Goal: Task Accomplishment & Management: Complete application form

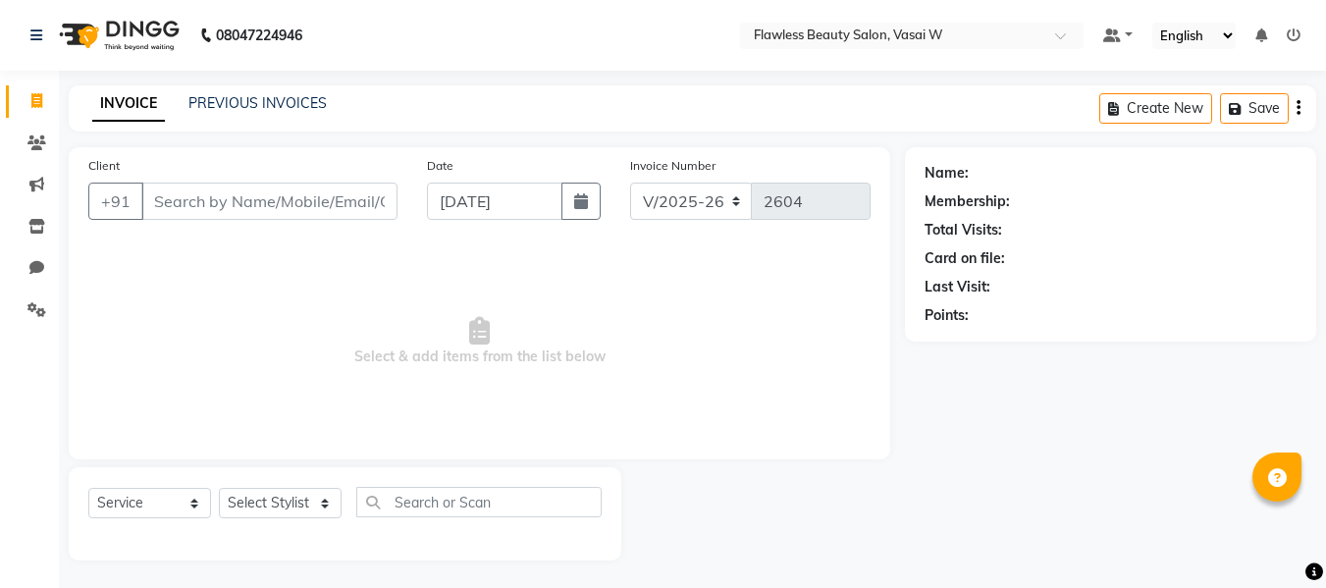
select select "8090"
select select "service"
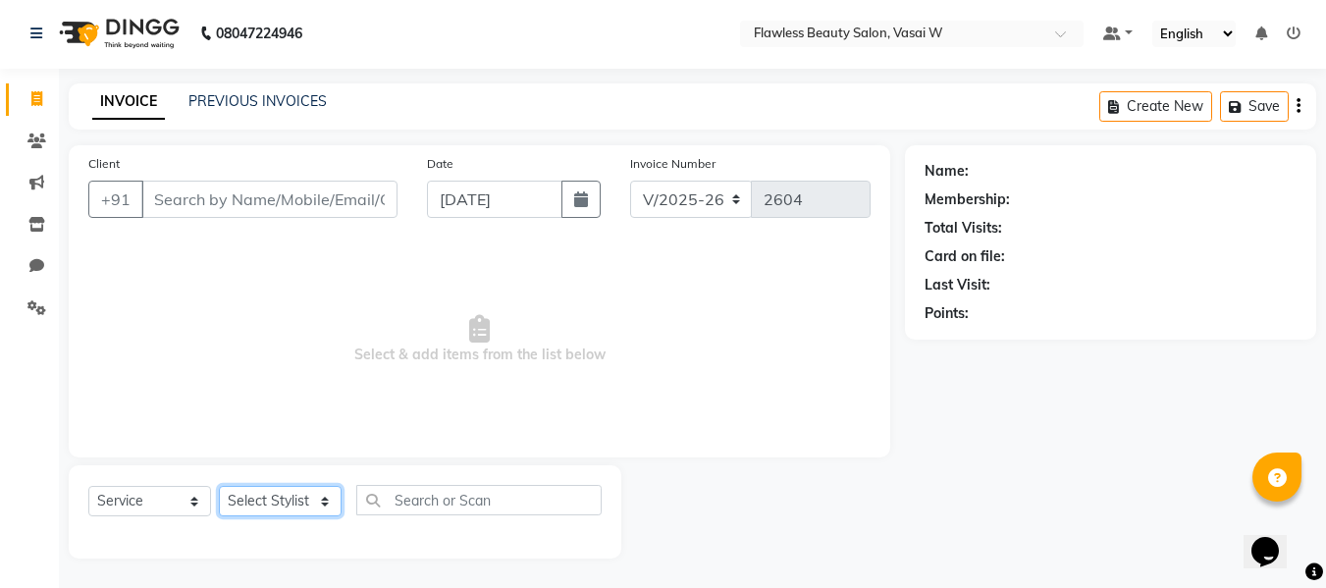
click at [288, 503] on select "Select Stylist [PERSON_NAME] [PERSON_NAME] [PERSON_NAME] maam Nisha Pari [PERSO…" at bounding box center [280, 501] width 123 height 30
select select "76403"
click at [219, 486] on select "Select Stylist [PERSON_NAME] [PERSON_NAME] [PERSON_NAME] maam Nisha Pari [PERSO…" at bounding box center [280, 501] width 123 height 30
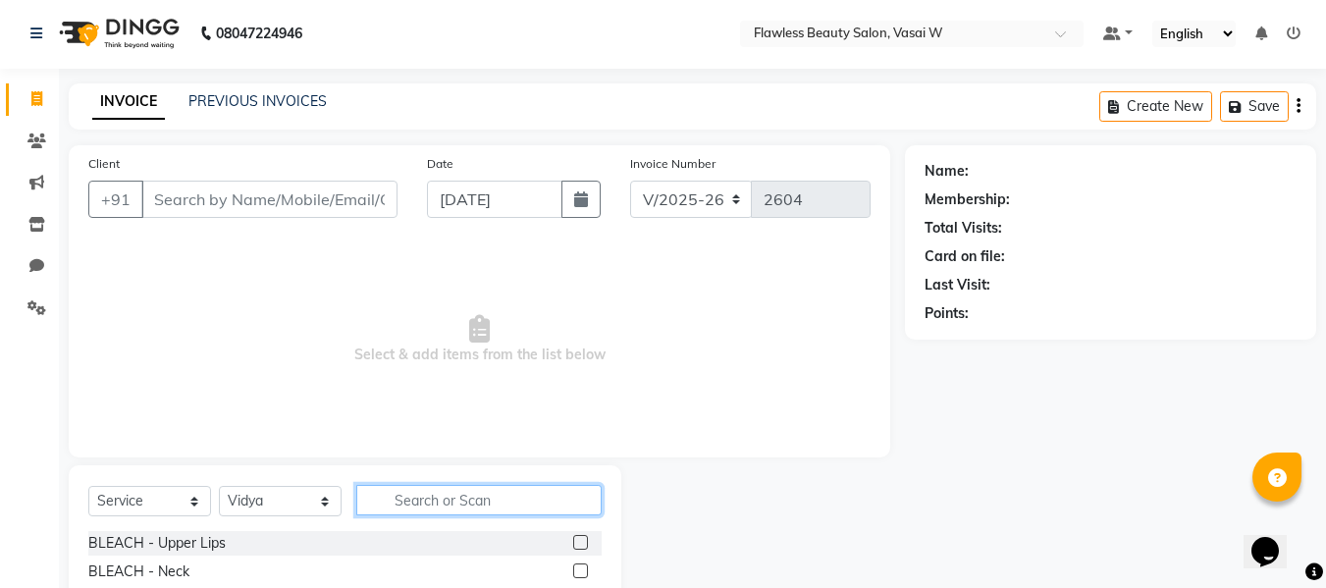
click at [432, 504] on input "text" at bounding box center [478, 500] width 245 height 30
type input "hair"
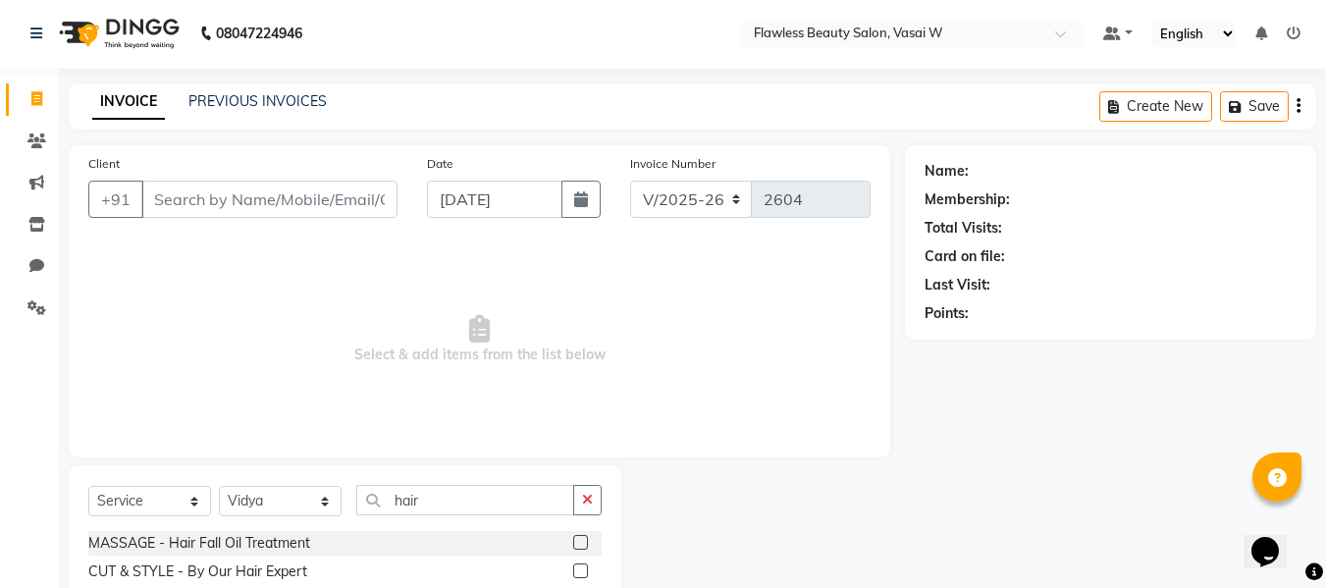
click at [573, 571] on label at bounding box center [580, 570] width 15 height 15
click at [573, 571] on input "checkbox" at bounding box center [579, 571] width 13 height 13
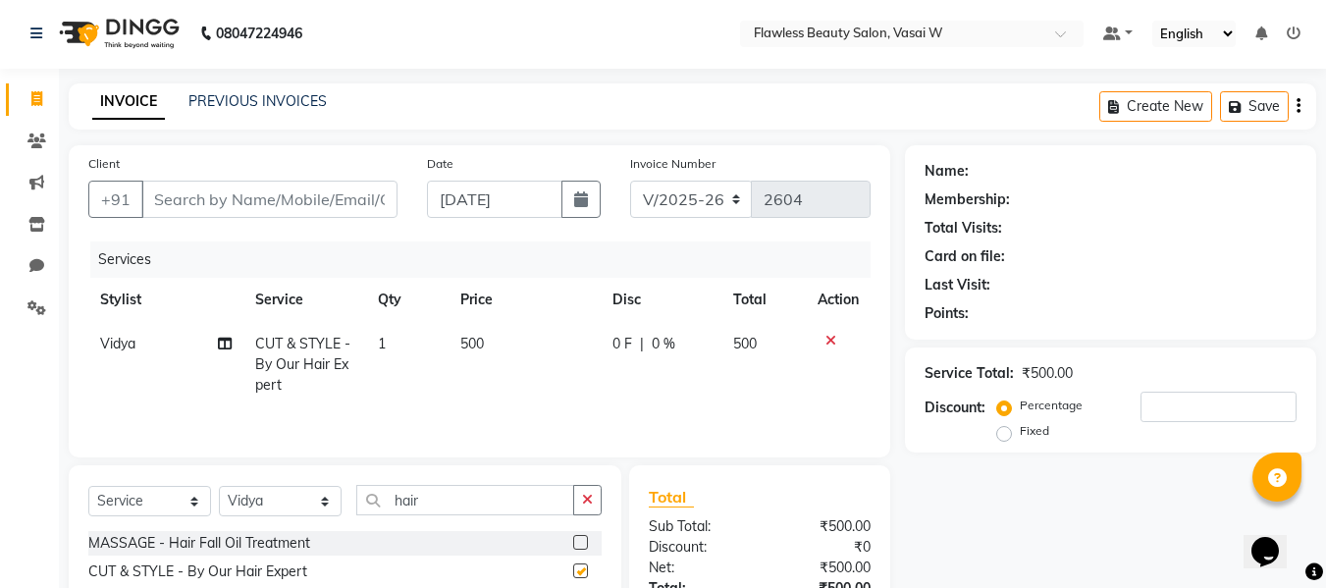
checkbox input "false"
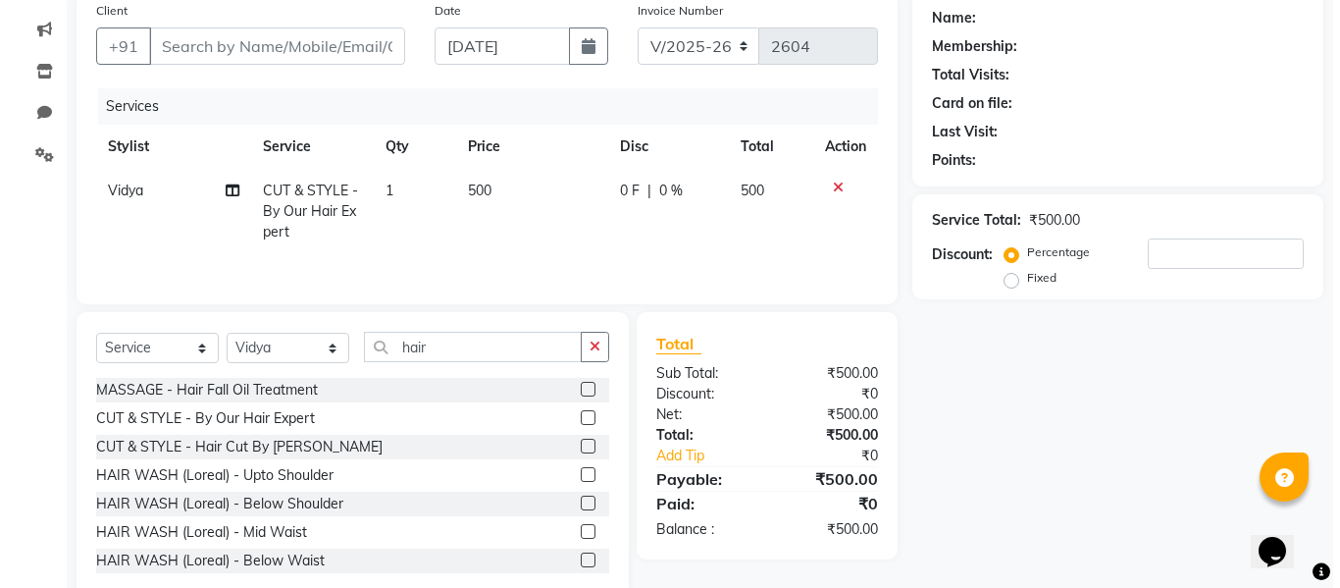
scroll to position [156, 0]
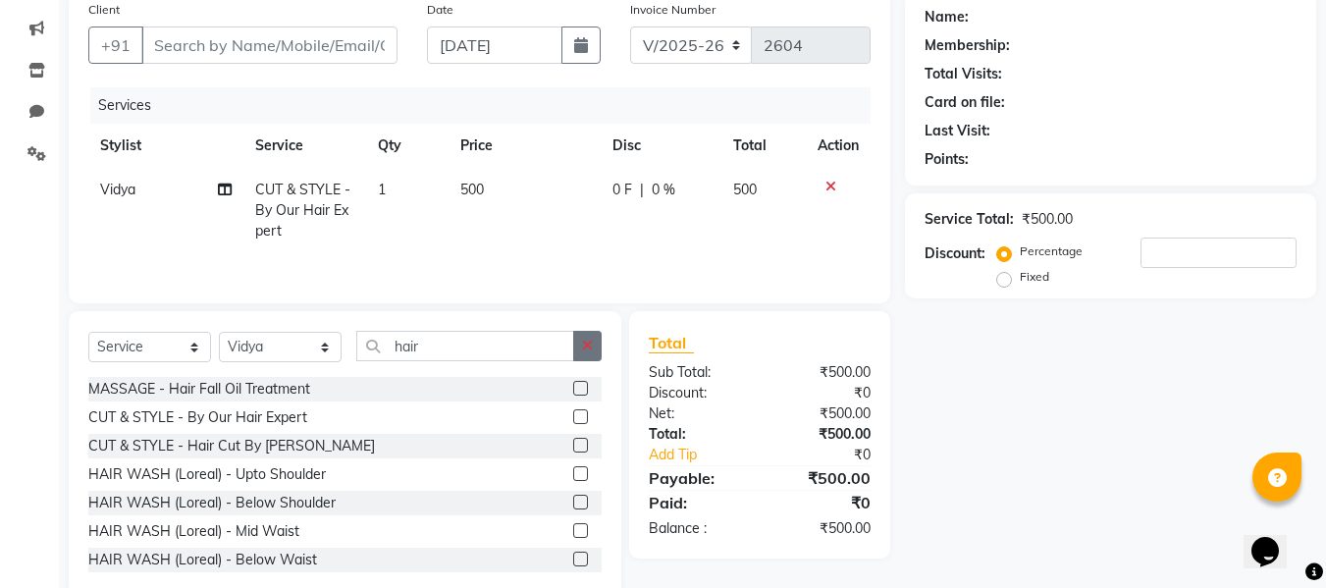
click at [593, 339] on icon "button" at bounding box center [587, 346] width 11 height 14
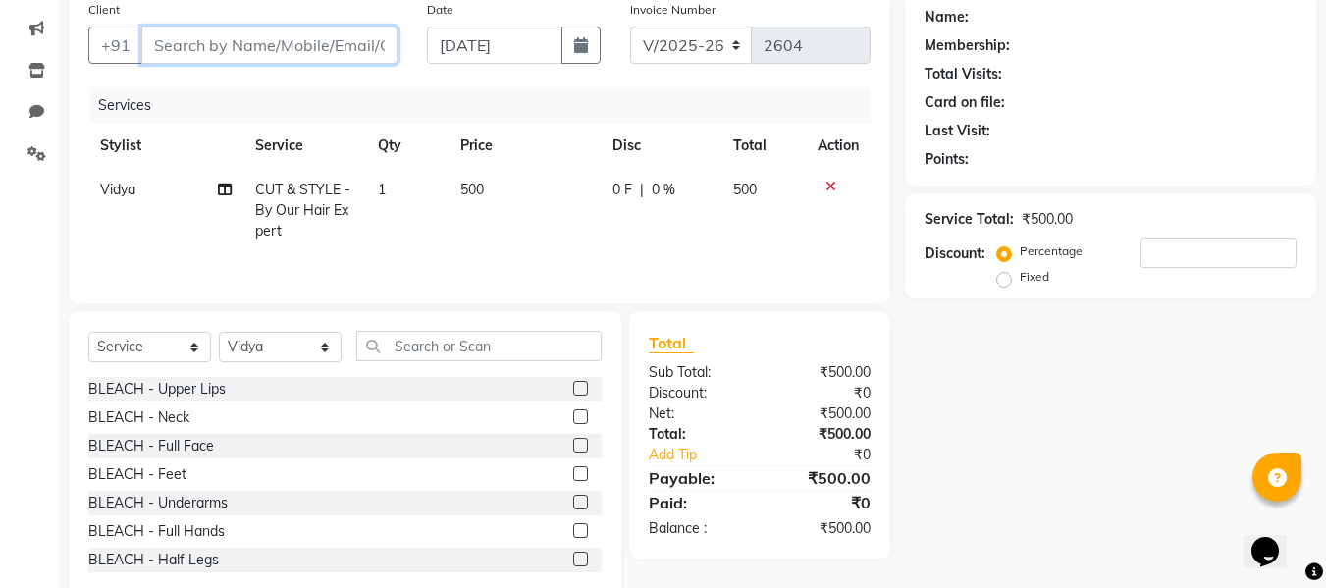
click at [221, 46] on input "Client" at bounding box center [269, 44] width 256 height 37
type input "9"
type input "0"
type input "9763151206"
click at [344, 33] on button "Add Client" at bounding box center [346, 44] width 101 height 37
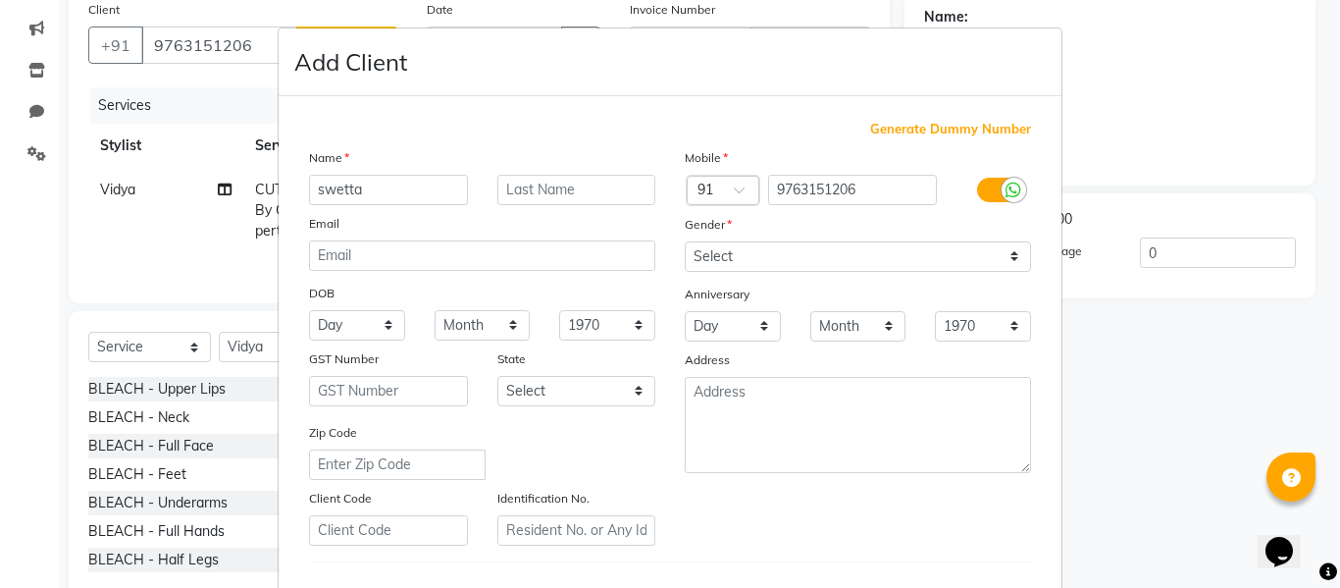
type input "swetta"
click at [551, 191] on input "text" at bounding box center [577, 190] width 159 height 30
type input "w"
type input "vaz"
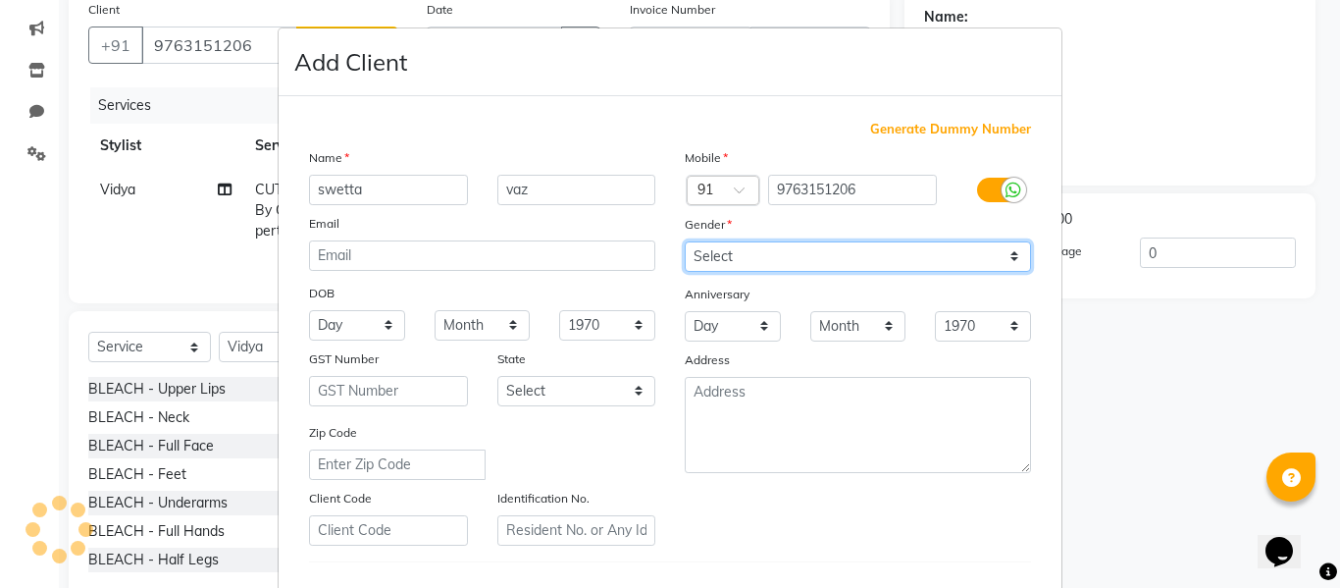
click at [784, 248] on select "Select [DEMOGRAPHIC_DATA] [DEMOGRAPHIC_DATA] Other Prefer Not To Say" at bounding box center [858, 256] width 346 height 30
select select "[DEMOGRAPHIC_DATA]"
click at [685, 241] on select "Select [DEMOGRAPHIC_DATA] [DEMOGRAPHIC_DATA] Other Prefer Not To Say" at bounding box center [858, 256] width 346 height 30
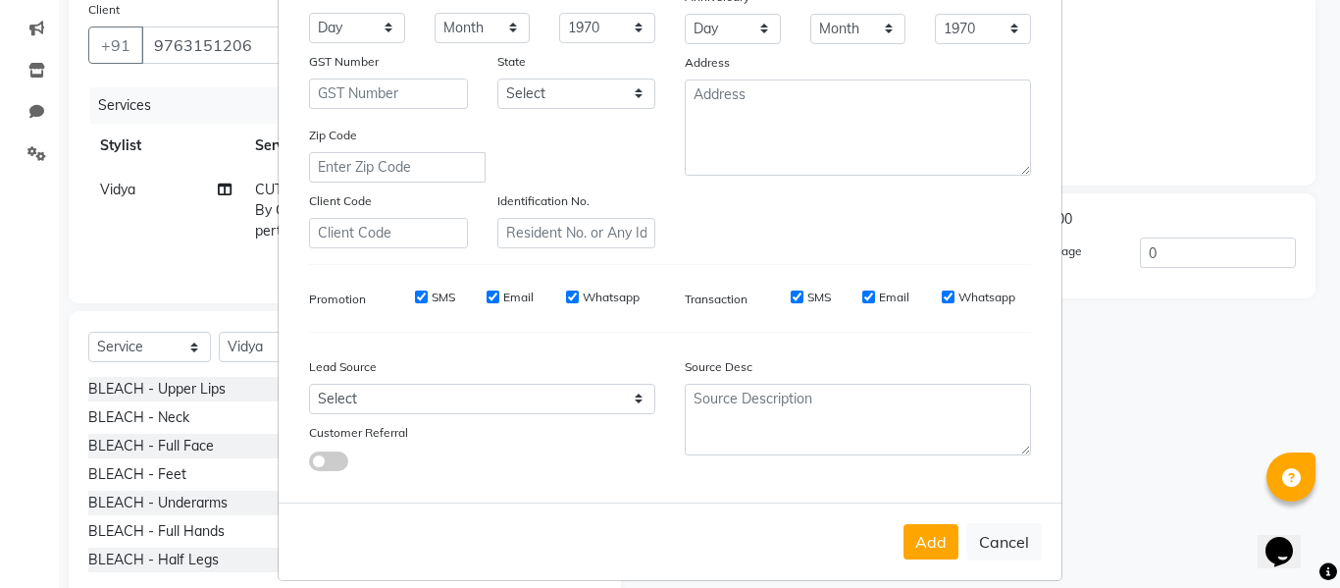
scroll to position [318, 0]
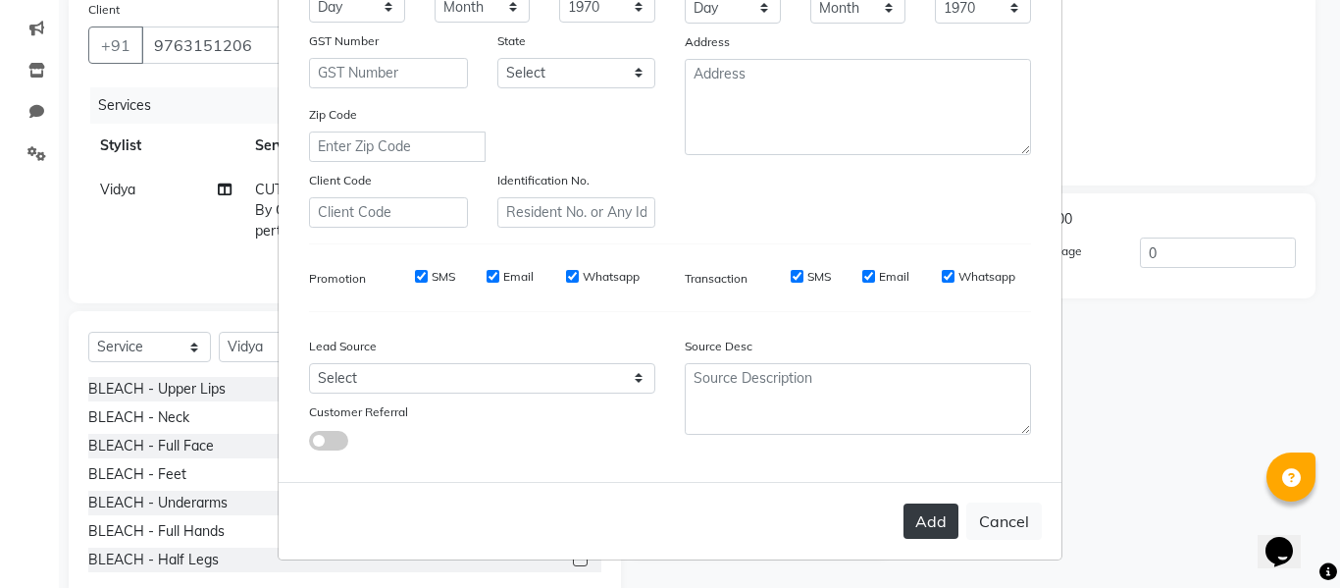
click at [904, 533] on button "Add" at bounding box center [931, 520] width 55 height 35
click at [904, 533] on div "Add Cancel" at bounding box center [670, 521] width 783 height 78
click at [1181, 341] on ngb-modal-window "Add Client Generate Dummy Number Name [PERSON_NAME] Email DOB Day 01 02 03 04 0…" at bounding box center [670, 294] width 1340 height 588
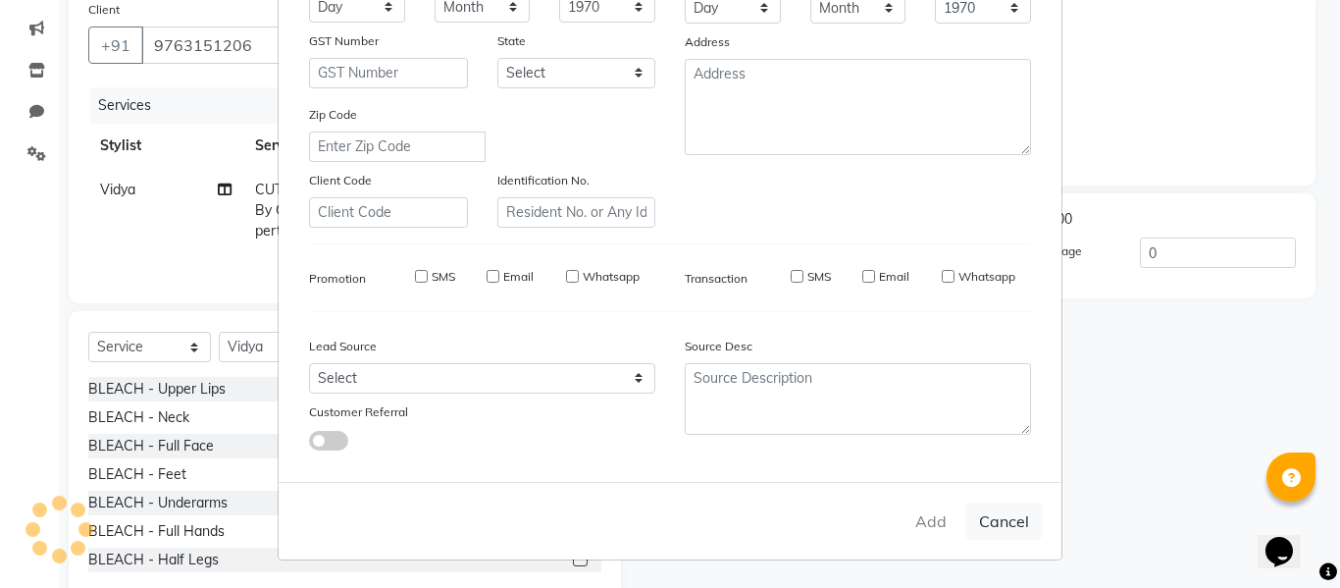
type input "97******06"
select select
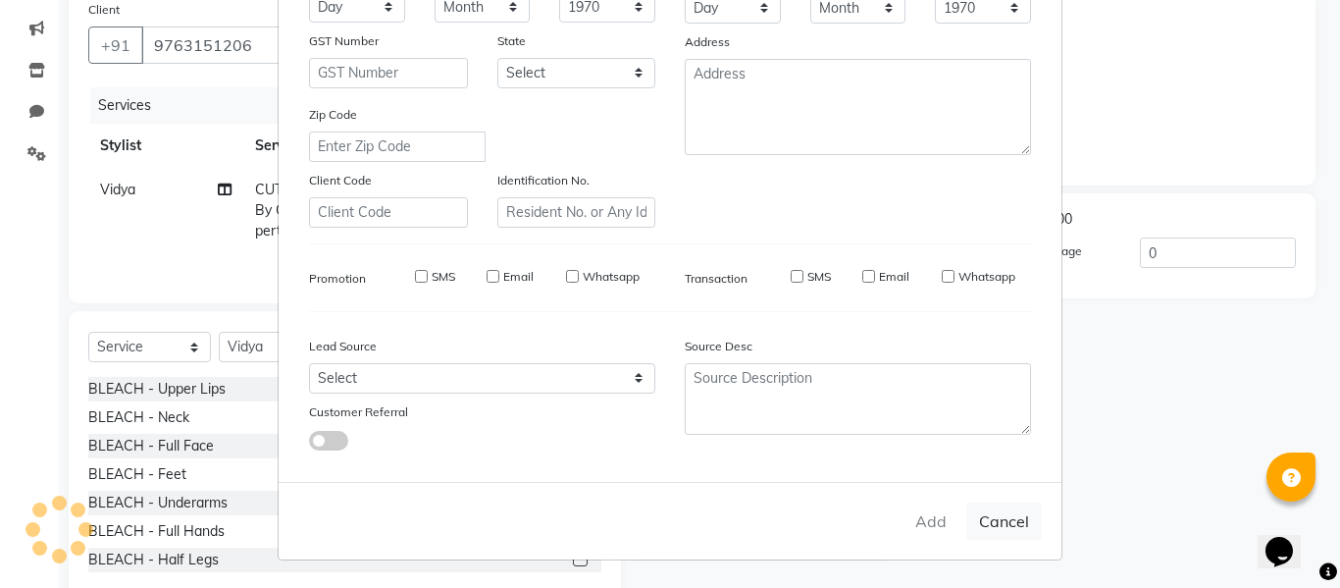
select select
checkbox input "false"
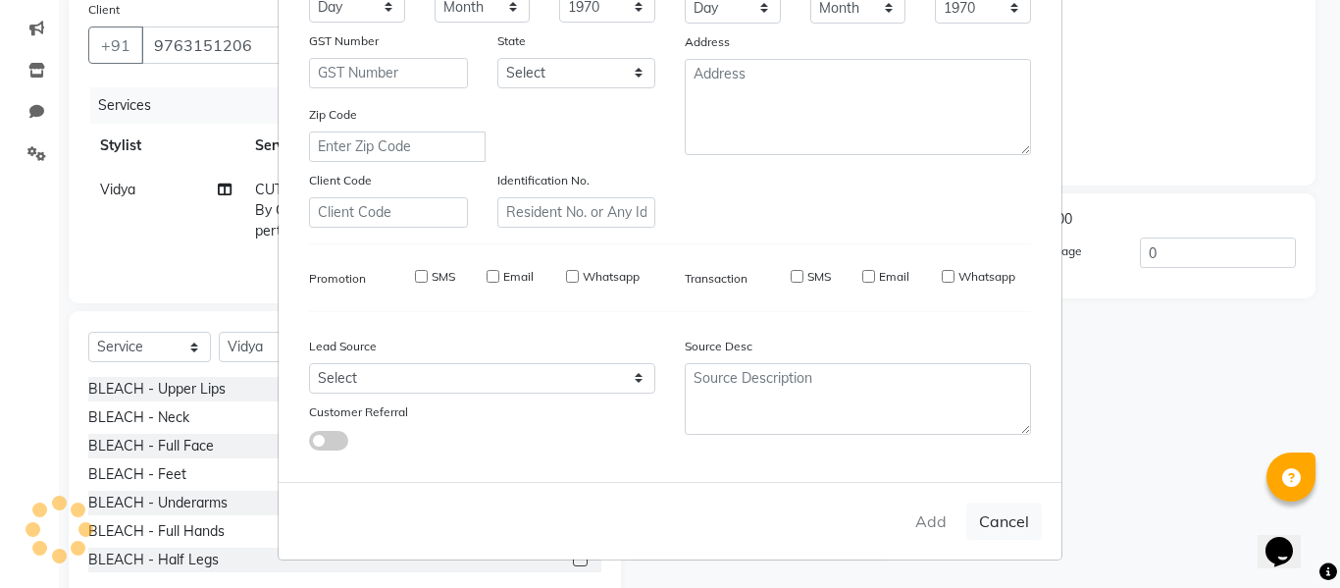
checkbox input "false"
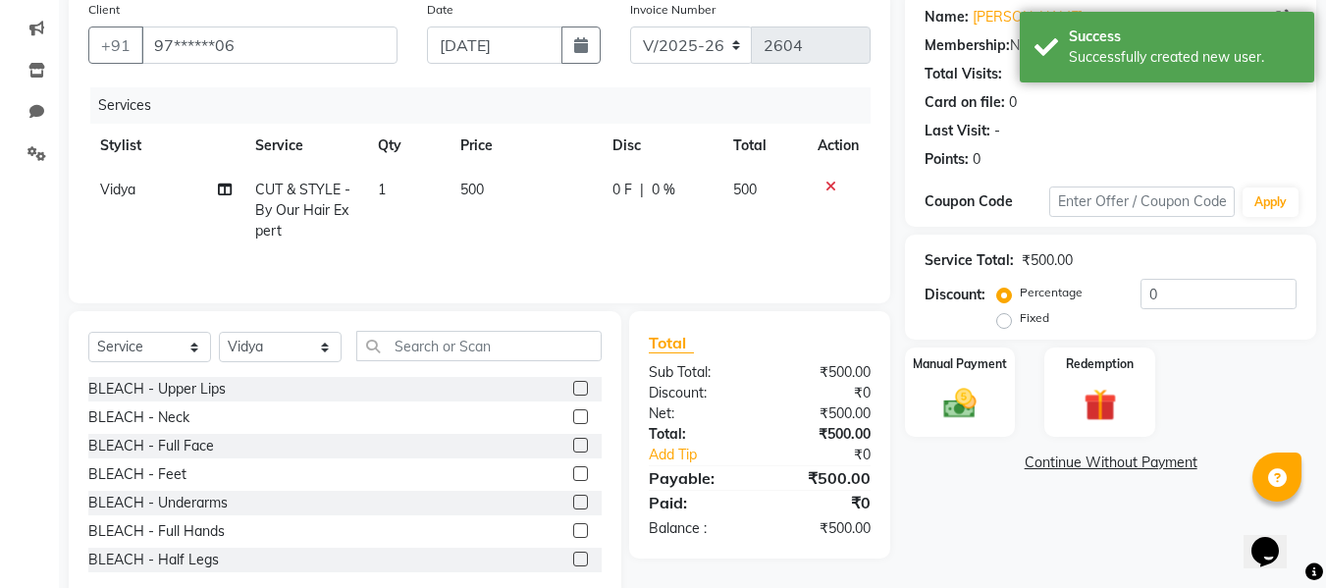
click at [478, 184] on span "500" at bounding box center [472, 190] width 24 height 18
select select "76403"
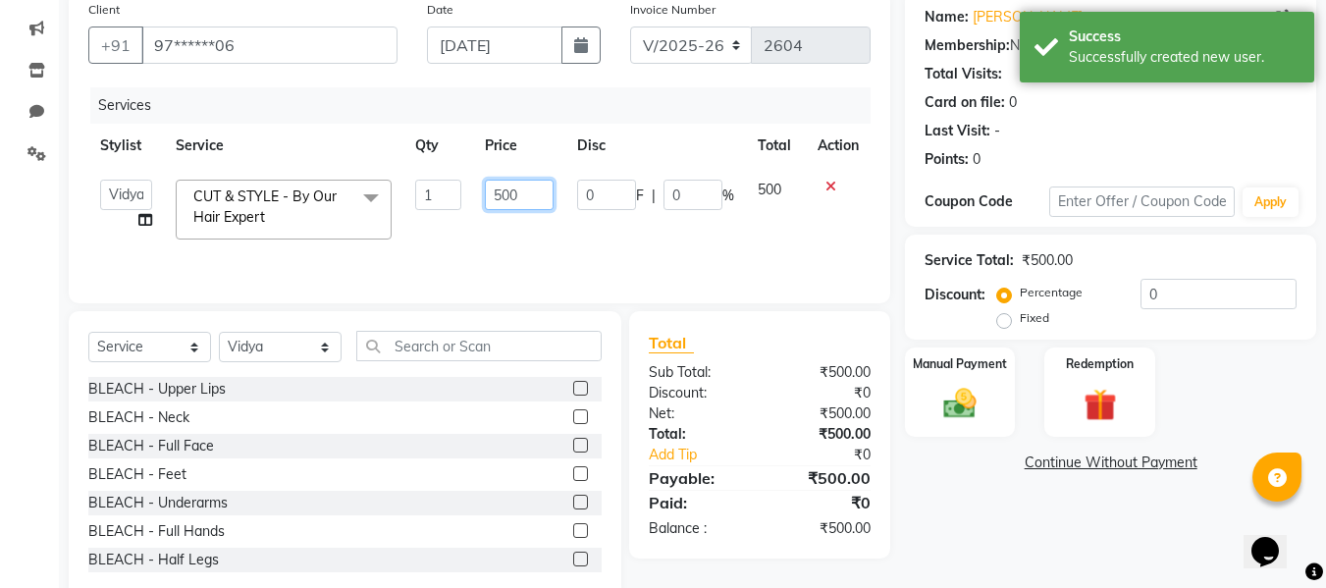
click at [542, 197] on input "500" at bounding box center [519, 195] width 68 height 30
type input "5"
type input "700"
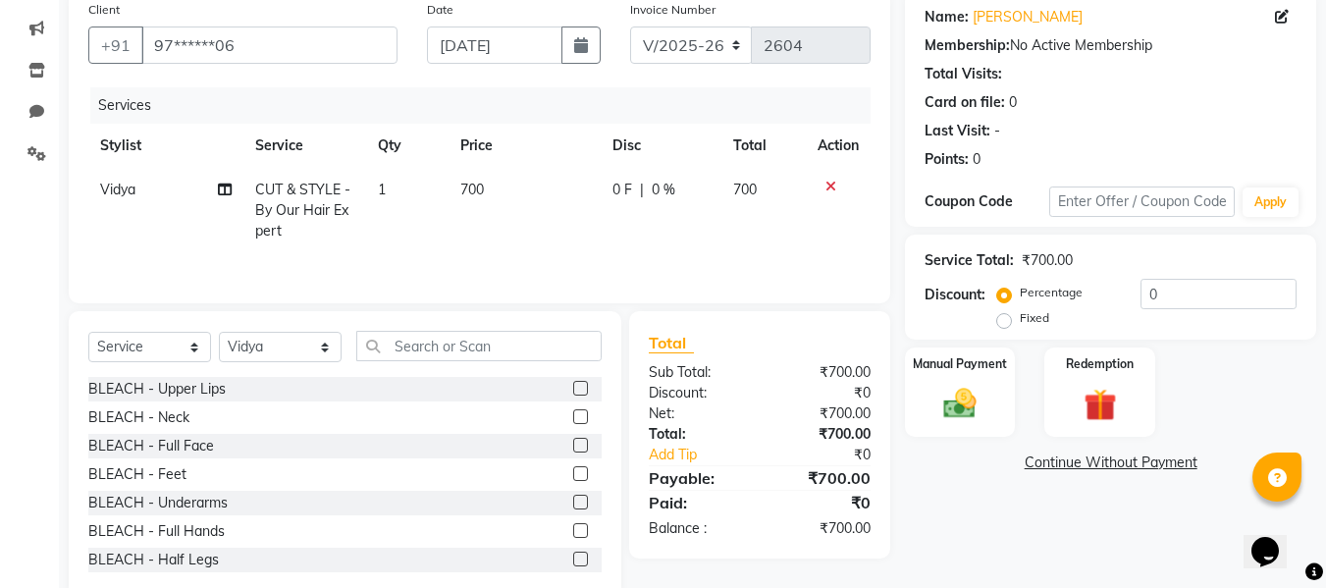
click at [791, 431] on div "₹700.00" at bounding box center [823, 434] width 126 height 21
click at [965, 392] on img at bounding box center [959, 403] width 55 height 39
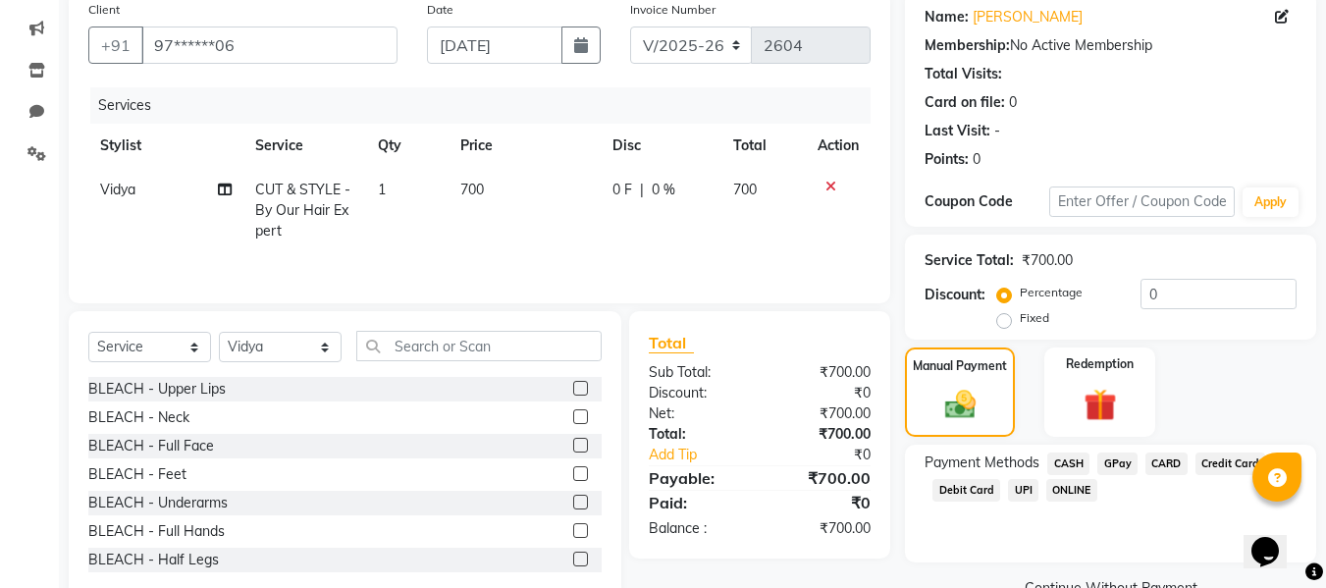
click at [1070, 465] on span "CASH" at bounding box center [1068, 463] width 42 height 23
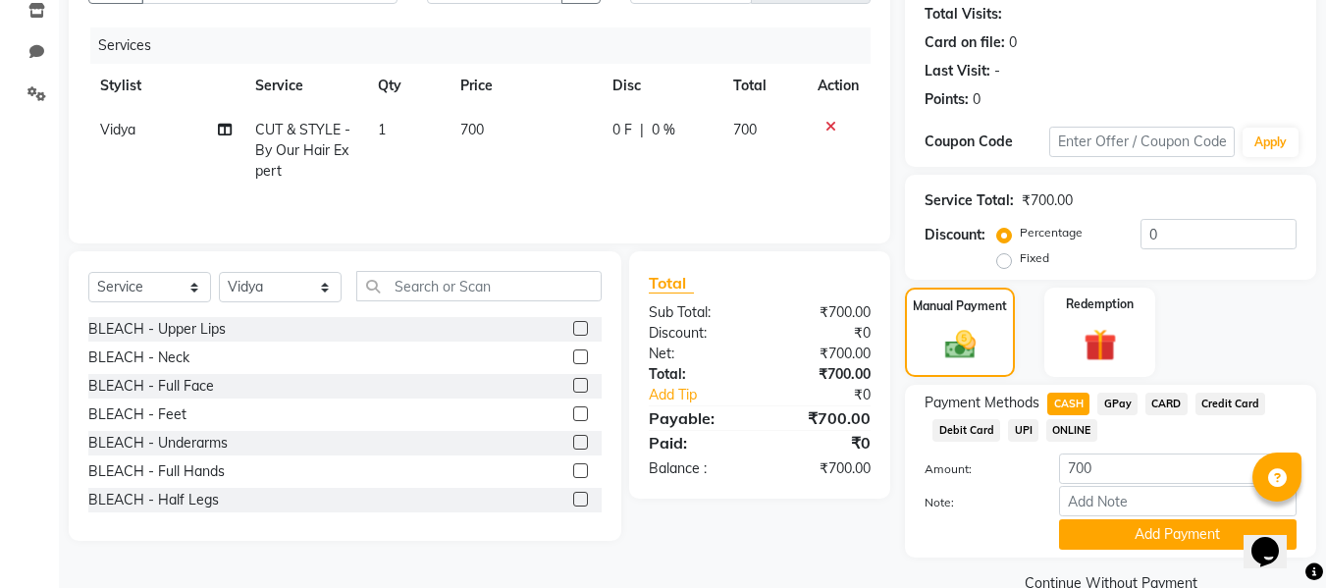
scroll to position [255, 0]
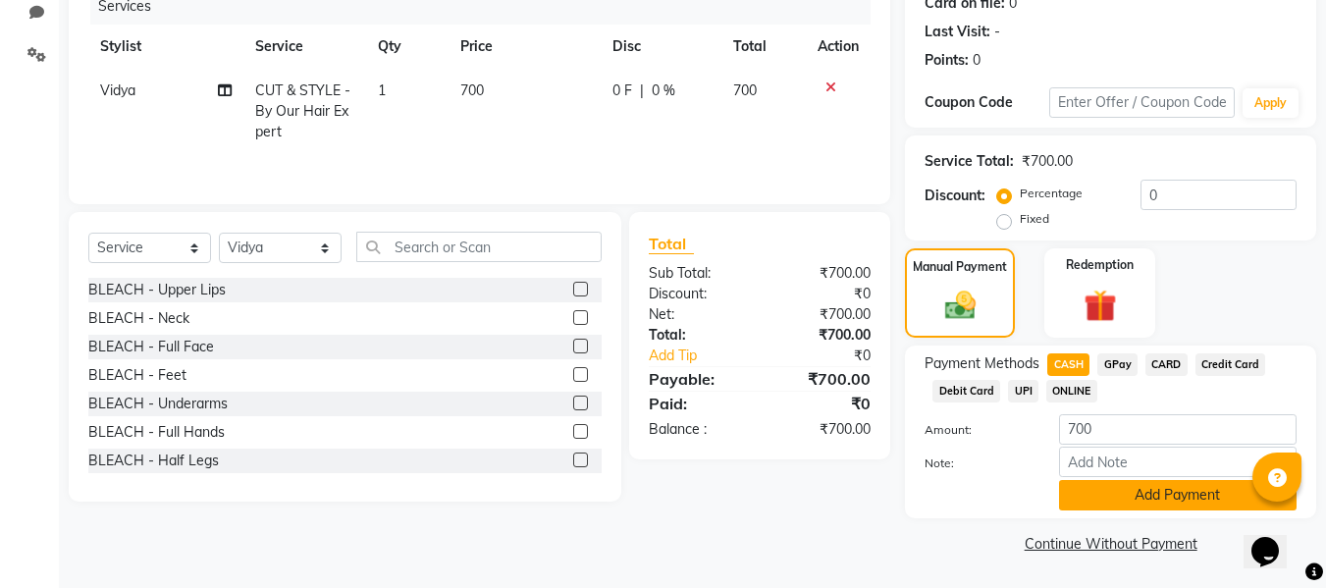
click at [1102, 485] on button "Add Payment" at bounding box center [1177, 495] width 237 height 30
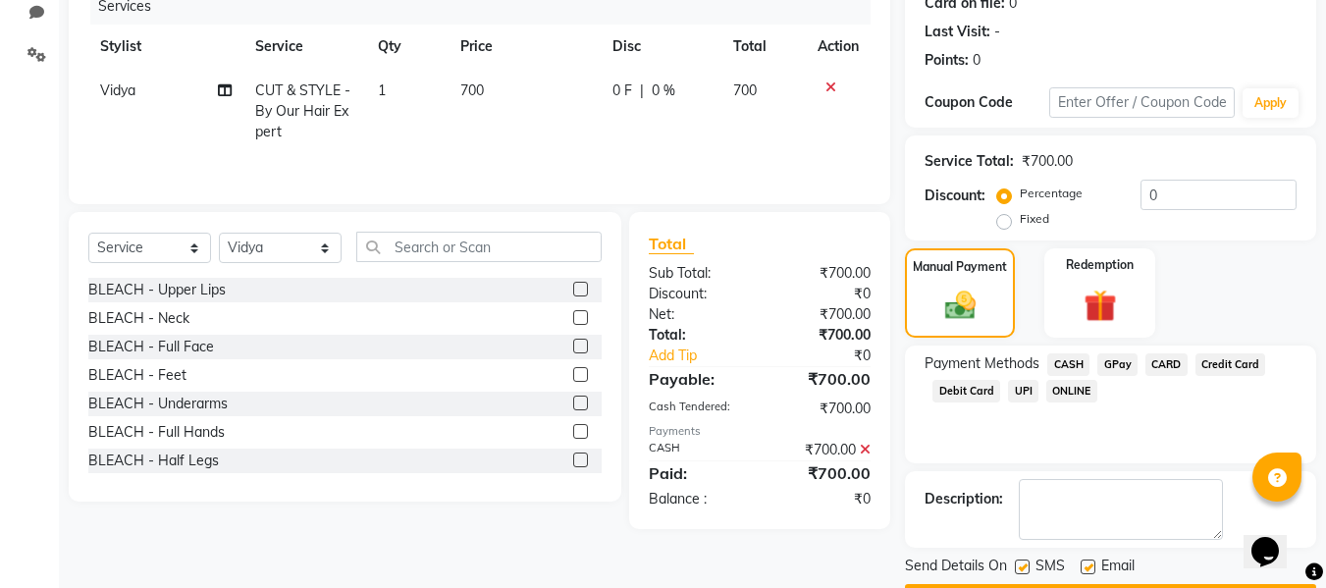
click at [1083, 568] on label at bounding box center [1087, 566] width 15 height 15
click at [1083, 568] on input "checkbox" at bounding box center [1086, 567] width 13 height 13
checkbox input "false"
click at [1034, 569] on div "SMS" at bounding box center [1048, 567] width 66 height 25
click at [1019, 567] on label at bounding box center [1022, 566] width 15 height 15
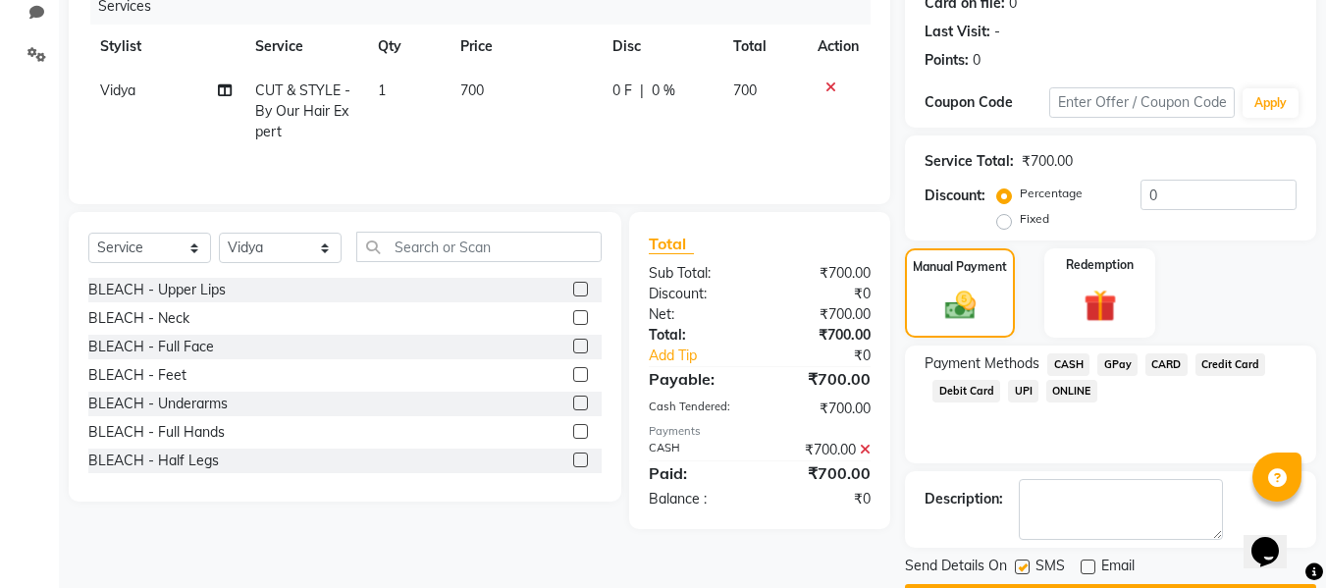
click at [1019, 567] on input "checkbox" at bounding box center [1021, 567] width 13 height 13
checkbox input "false"
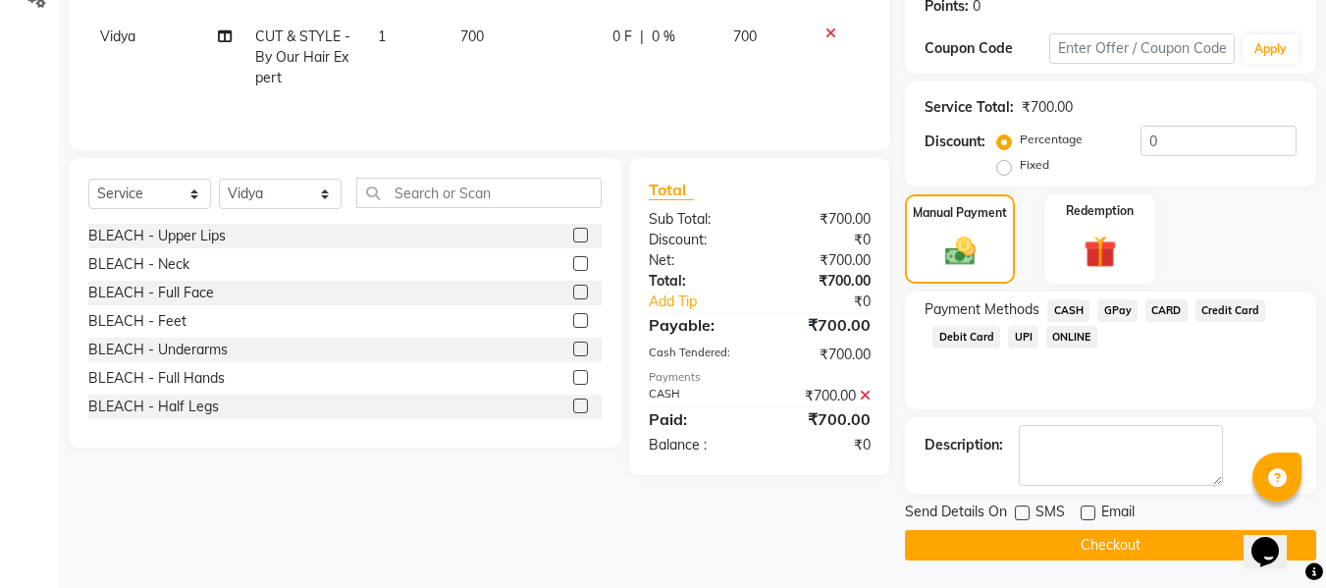
scroll to position [311, 0]
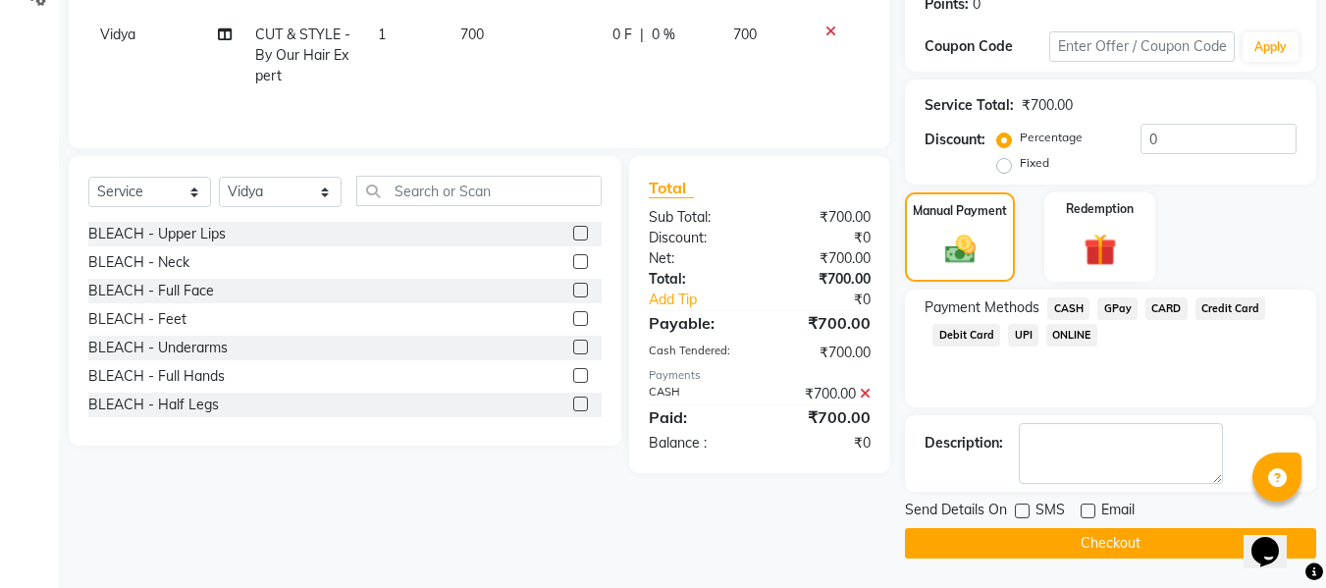
click at [1021, 547] on button "Checkout" at bounding box center [1110, 543] width 411 height 30
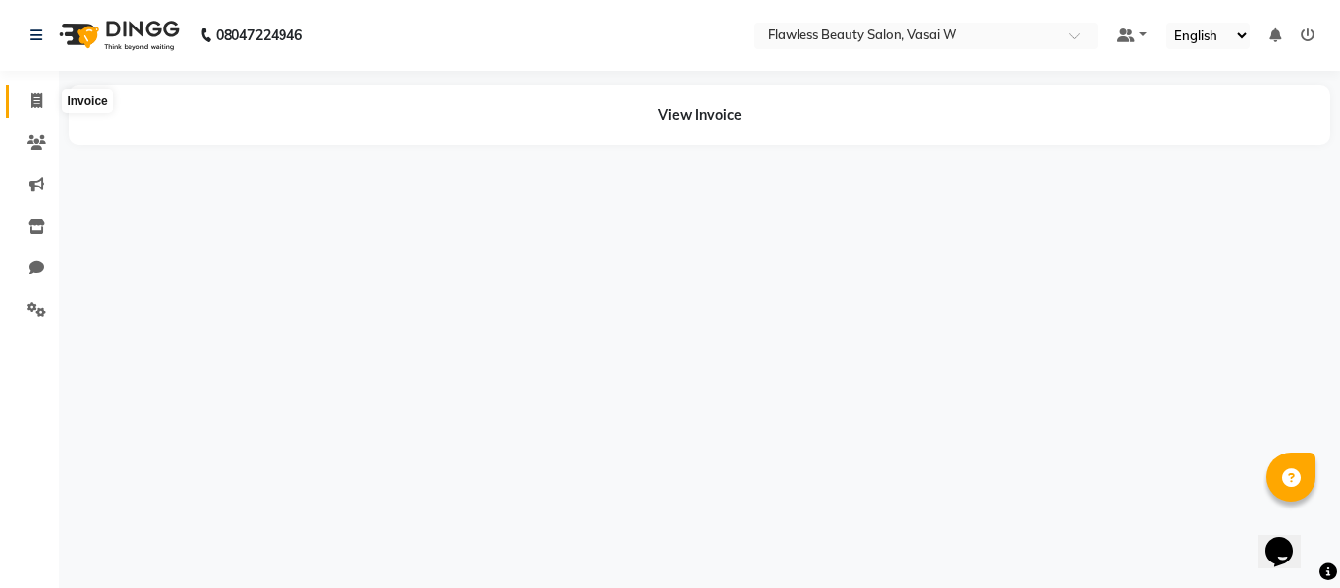
click at [50, 101] on span at bounding box center [37, 101] width 34 height 23
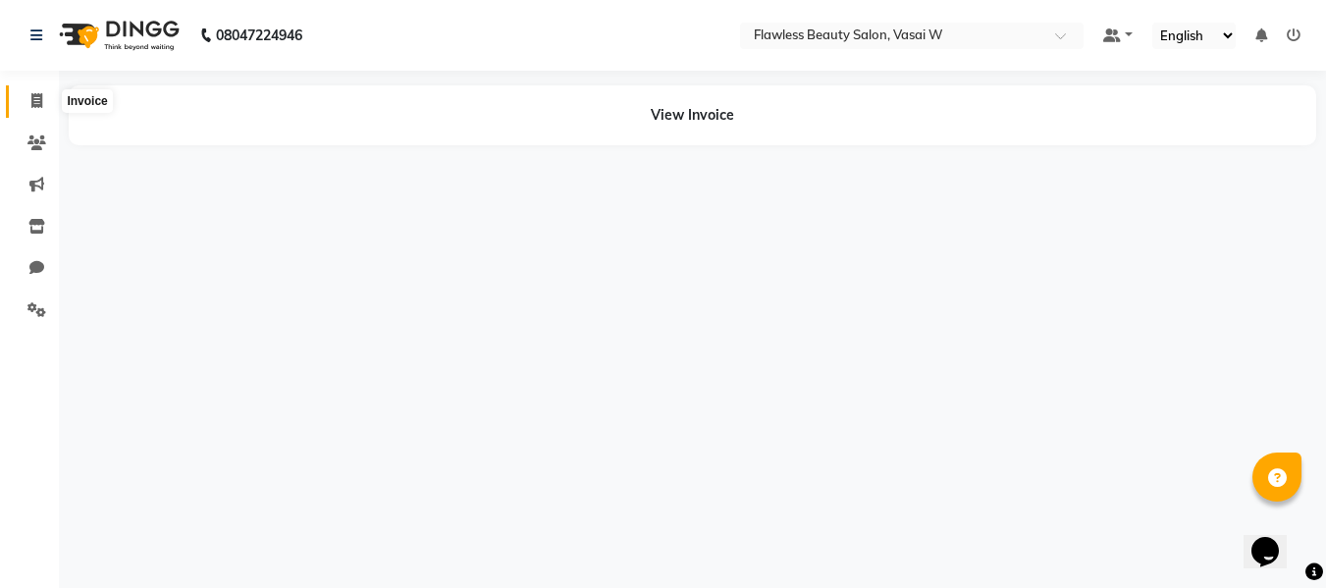
select select "service"
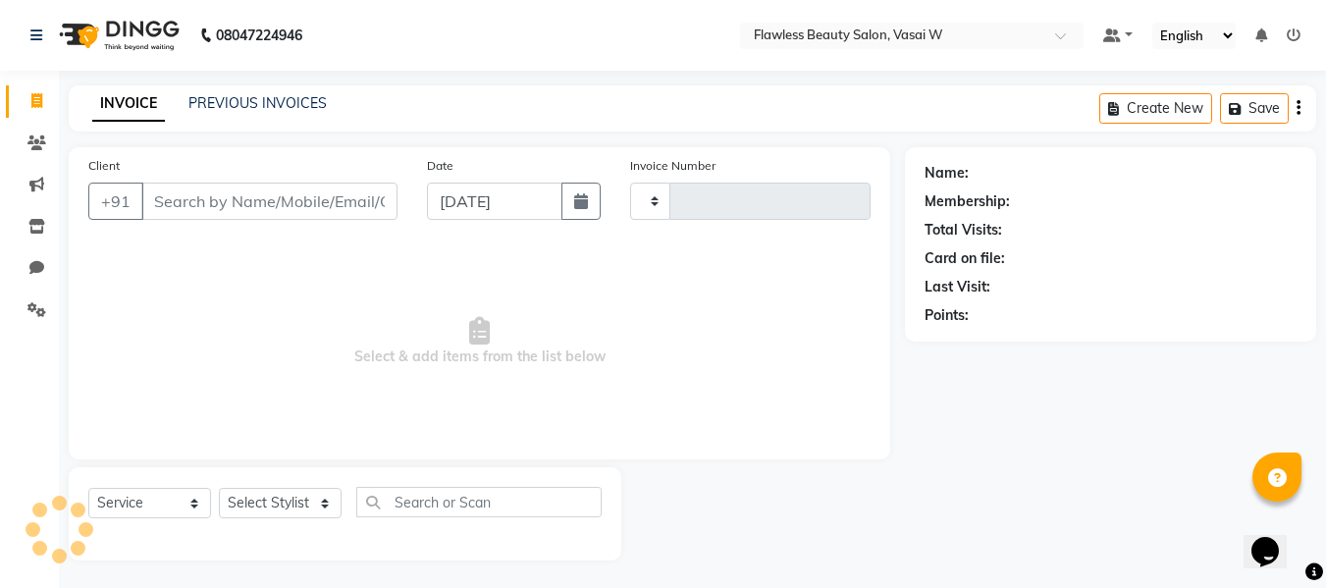
type input "2605"
select select "8090"
